Goal: Answer question/provide support: Share knowledge or assist other users

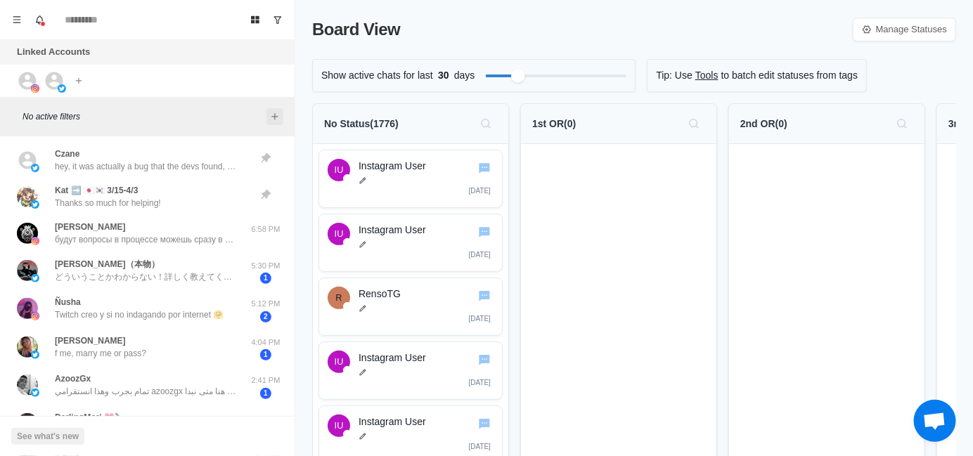
click at [272, 117] on icon "Add filters" at bounding box center [274, 116] width 11 height 11
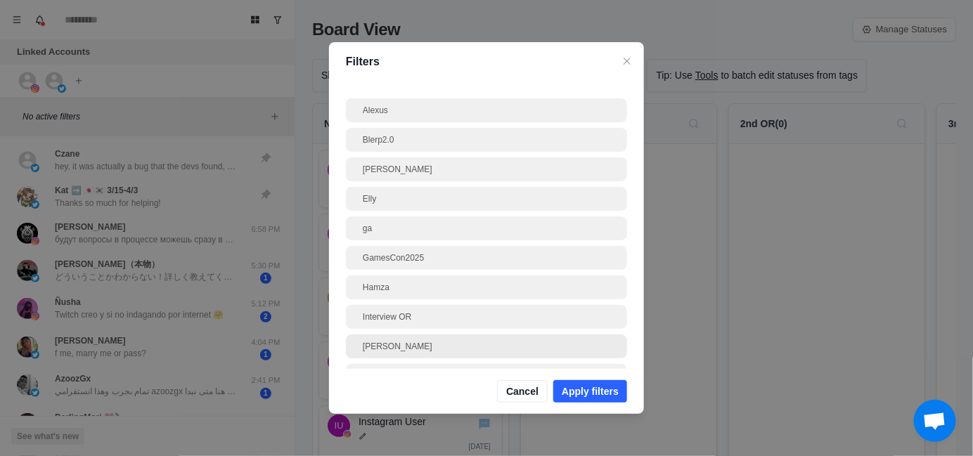
scroll to position [70, 0]
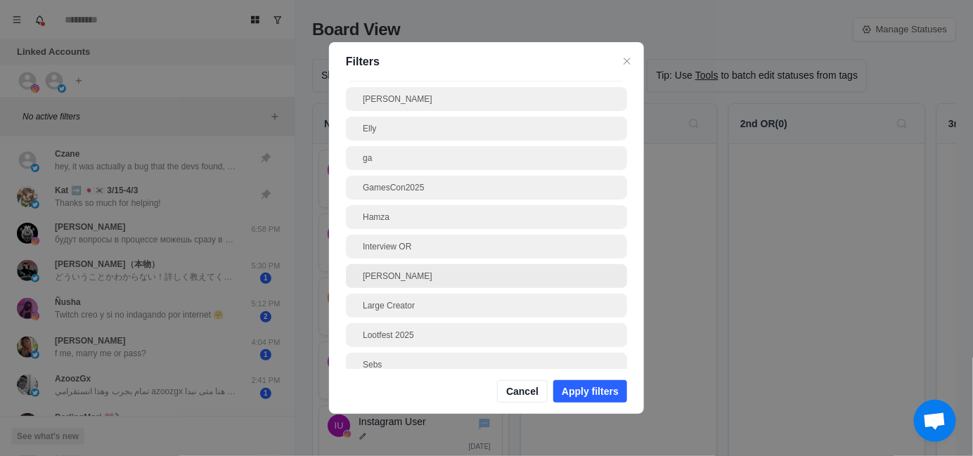
click at [390, 280] on div "[PERSON_NAME]" at bounding box center [486, 276] width 247 height 13
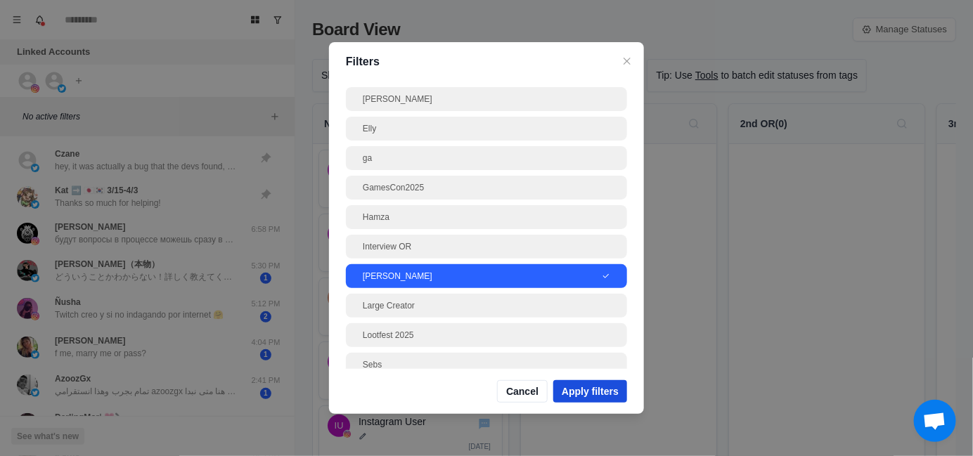
click at [583, 396] on button "Apply filters" at bounding box center [590, 391] width 74 height 22
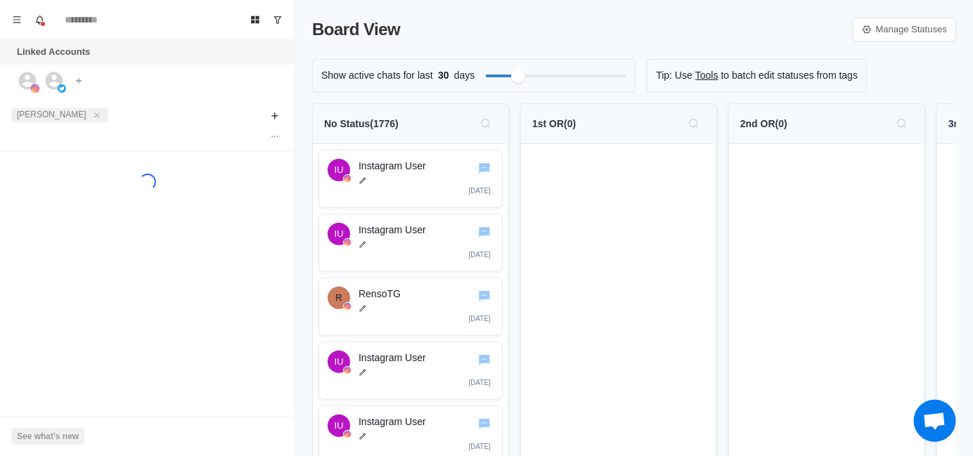
click at [208, 117] on div "[PERSON_NAME]" at bounding box center [133, 115] width 244 height 25
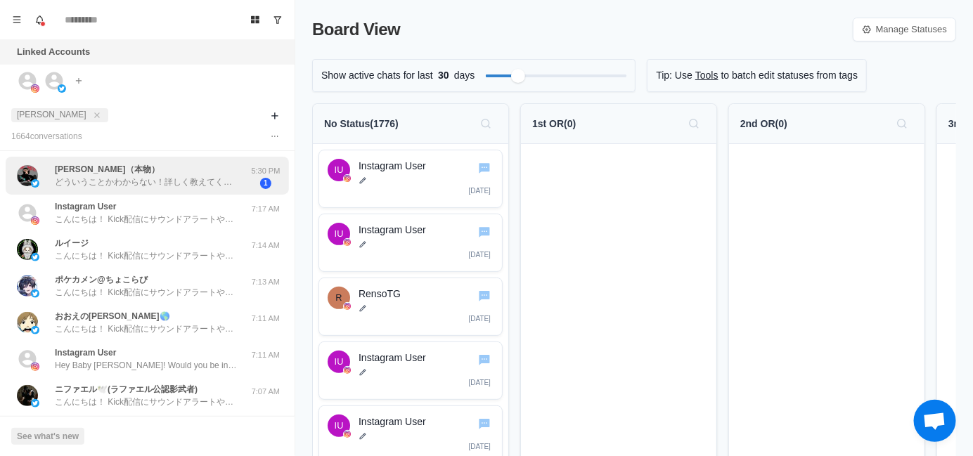
click at [130, 180] on p "どういうことかわからない！詳しく教えてください" at bounding box center [146, 182] width 183 height 13
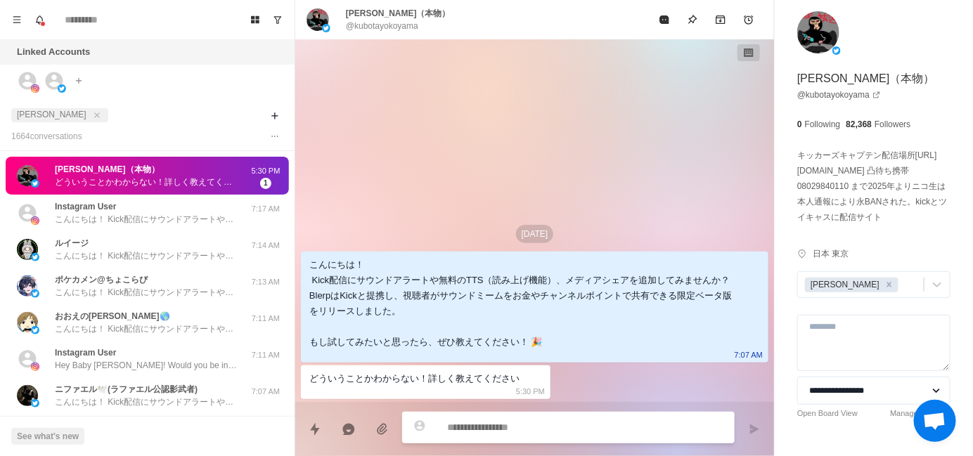
click at [370, 373] on div "どういうことかわからない！詳しく教えてください" at bounding box center [414, 378] width 210 height 15
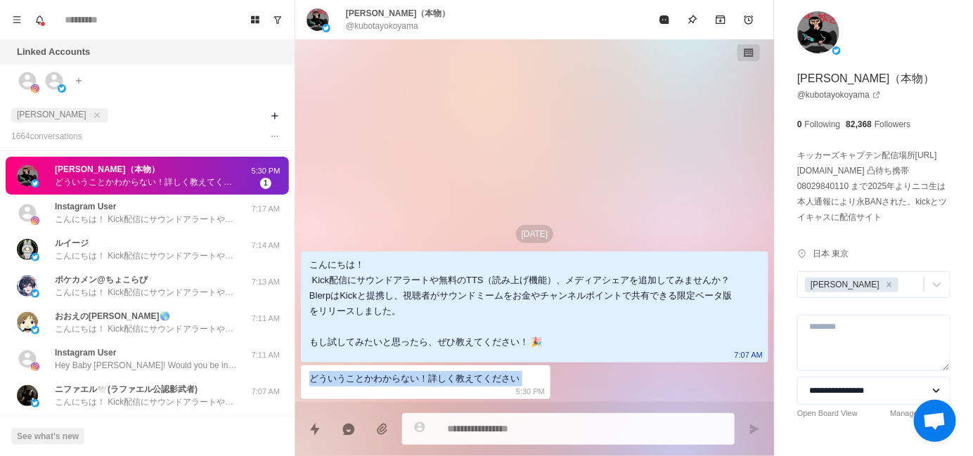
click at [370, 373] on div "どういうことかわからない！詳しく教えてください" at bounding box center [414, 378] width 210 height 15
click at [361, 353] on div at bounding box center [361, 353] width 0 height 0
click at [420, 163] on div "[DATE] こんにちは！ Kick配信にサウンドアラートや無料のTTS（読み上げ機能）、メディアシェアを追加してみませんか？ BlerpはKickと提携し、…" at bounding box center [534, 220] width 479 height 363
click at [469, 434] on textarea at bounding box center [585, 429] width 276 height 20
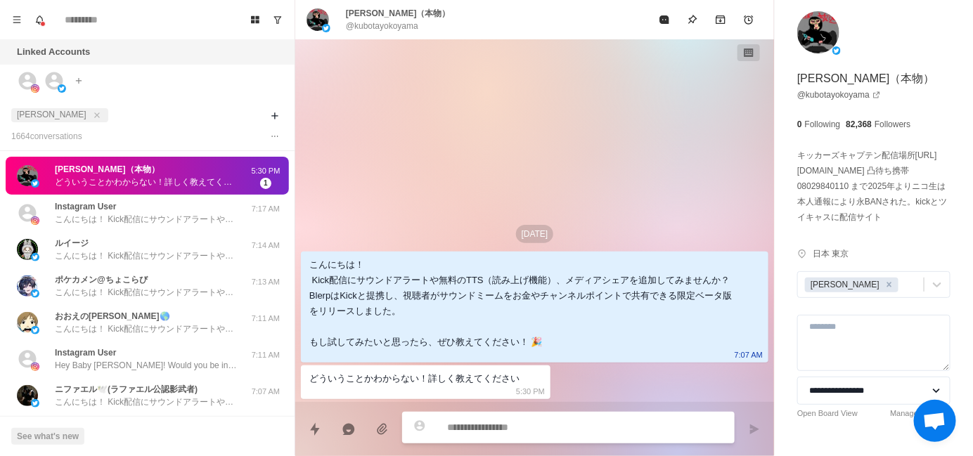
paste textarea "**********"
type textarea "*"
type textarea "**********"
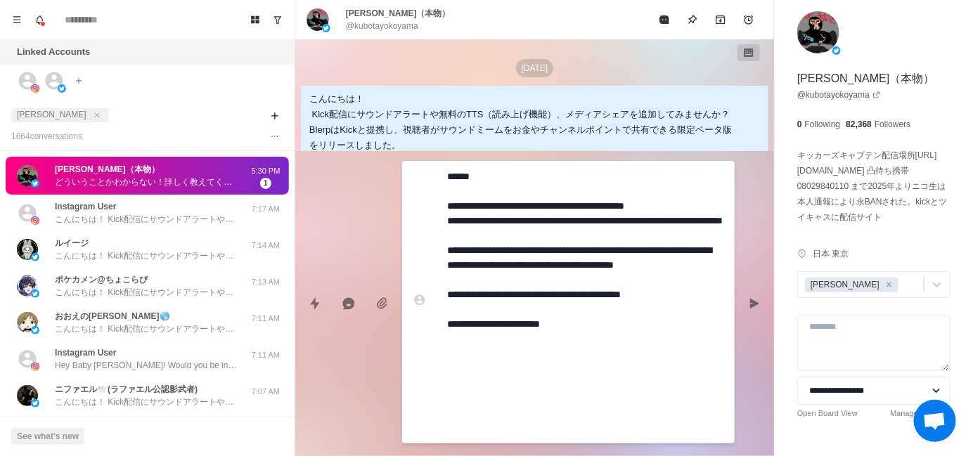
type textarea "*"
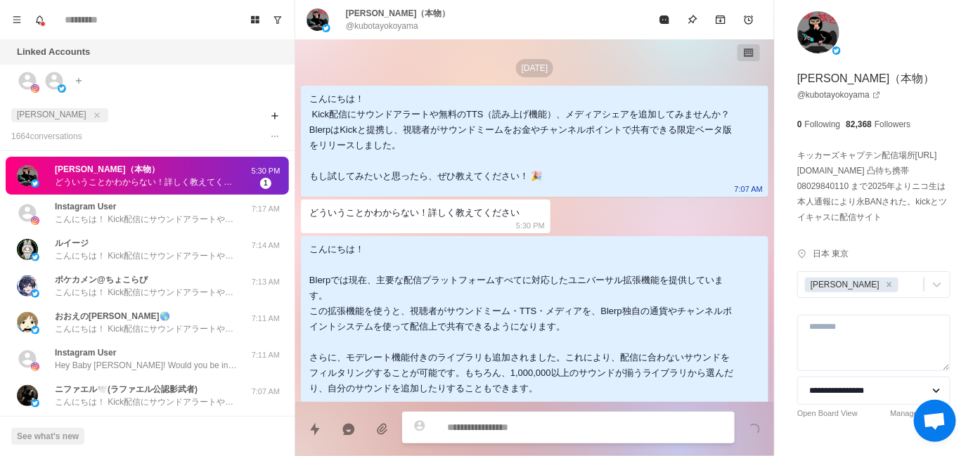
scroll to position [72, 0]
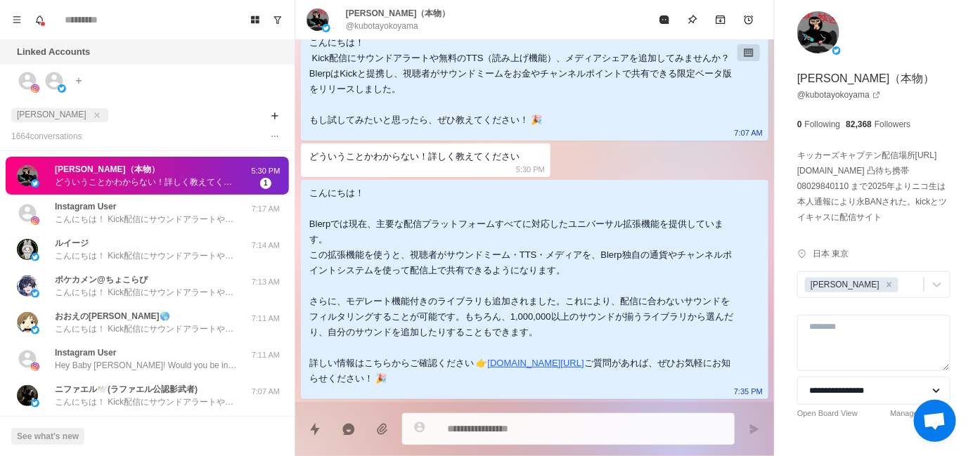
click at [385, 27] on p "@kubotayokoyama" at bounding box center [382, 26] width 72 height 13
copy p "kubotayokoyama"
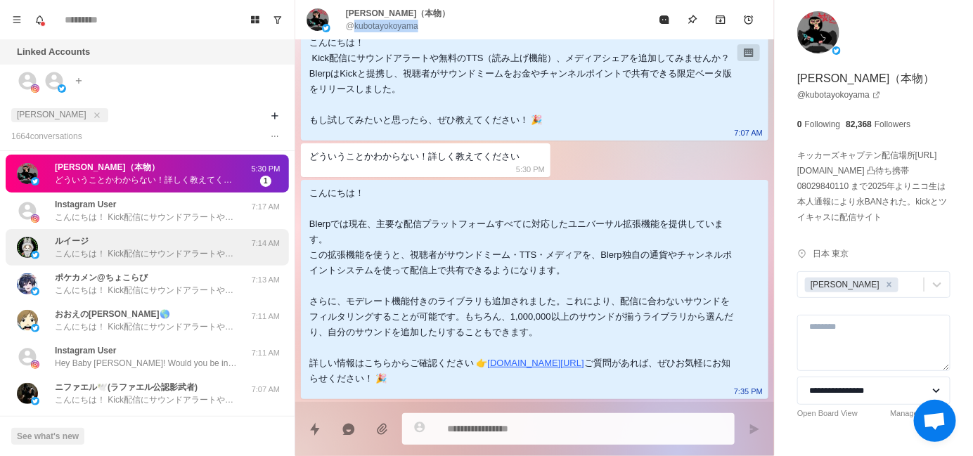
scroll to position [0, 0]
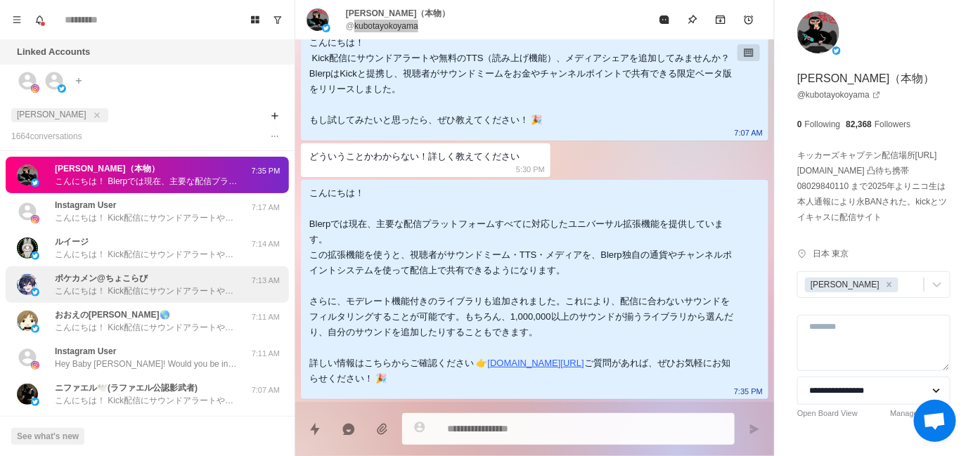
type textarea "*"
